Goal: Find specific page/section: Find specific page/section

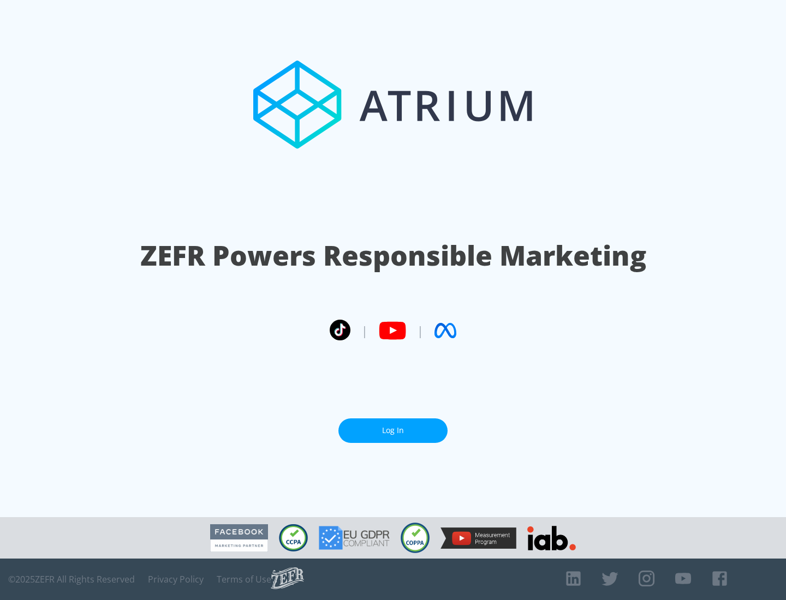
click at [393, 431] on link "Log In" at bounding box center [392, 431] width 109 height 25
